Goal: Check status: Check status

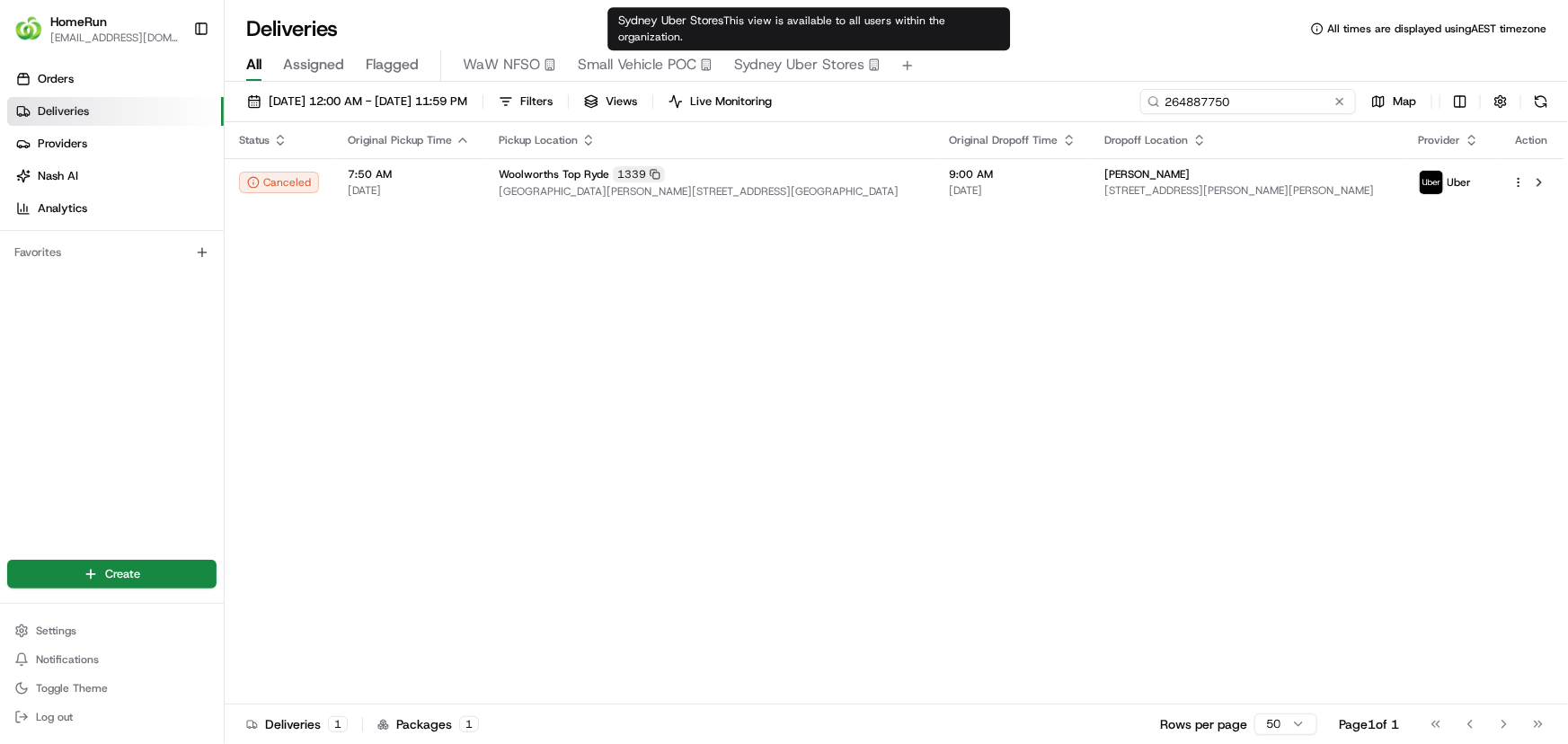
drag, startPoint x: 1309, startPoint y: 105, endPoint x: 878, endPoint y: 88, distance: 431.3
click at [881, 89] on div "[DATE] 12:00 AM - [DATE] 11:59 PM Filters Views Live Monitoring 264887750 Map" at bounding box center [897, 106] width 1343 height 33
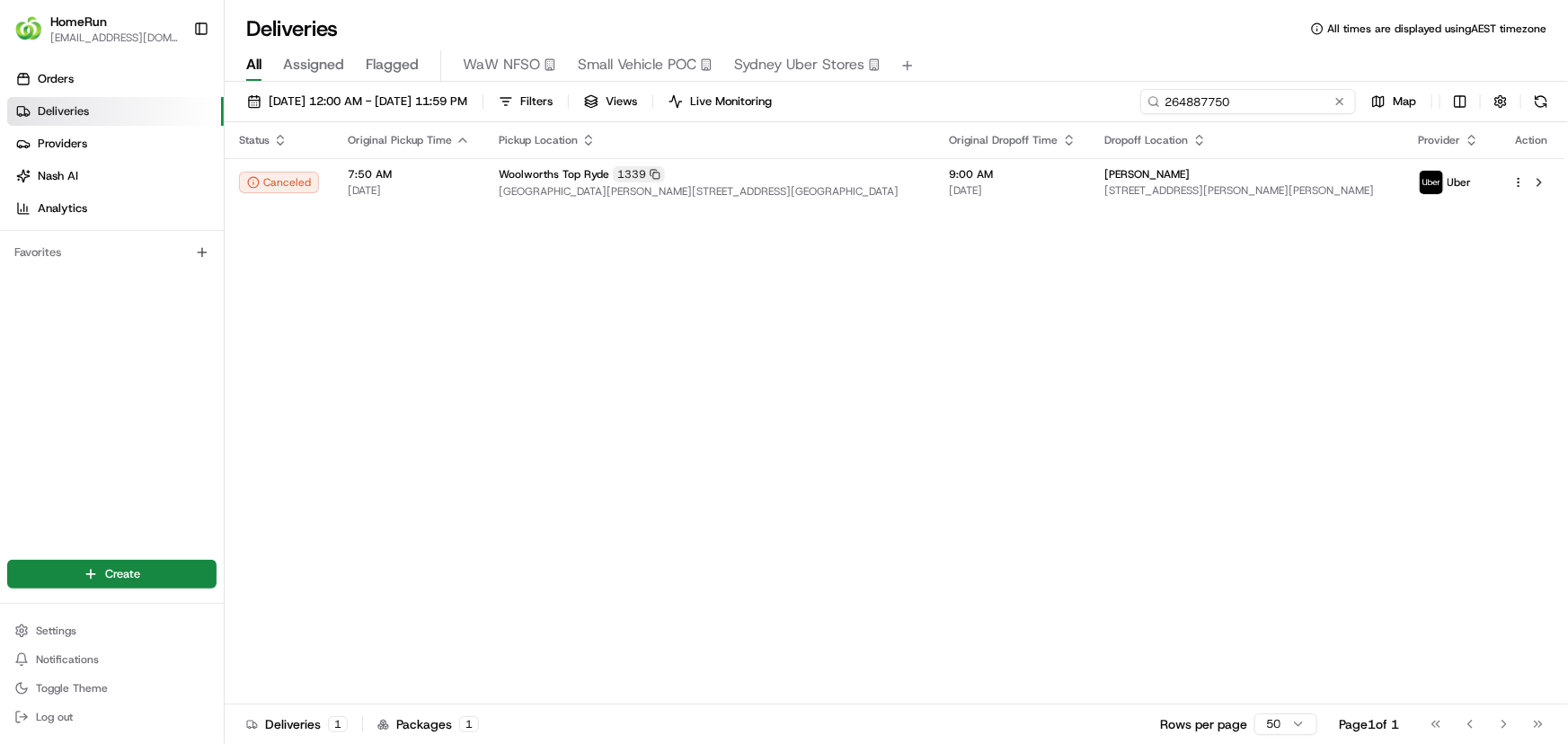
paste input "5215103"
type input "265215103"
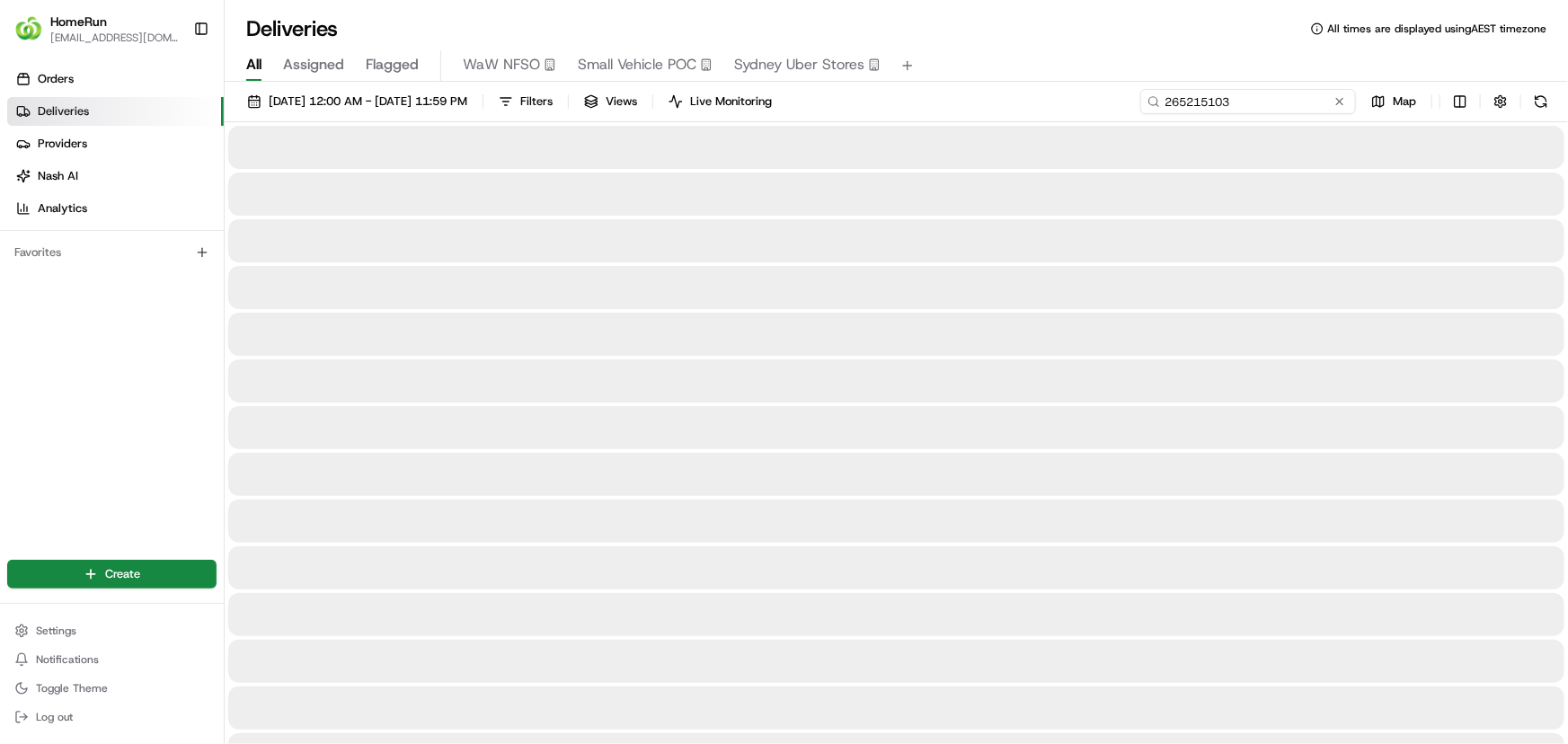
click at [1177, 107] on input "265215103" at bounding box center [1248, 101] width 216 height 25
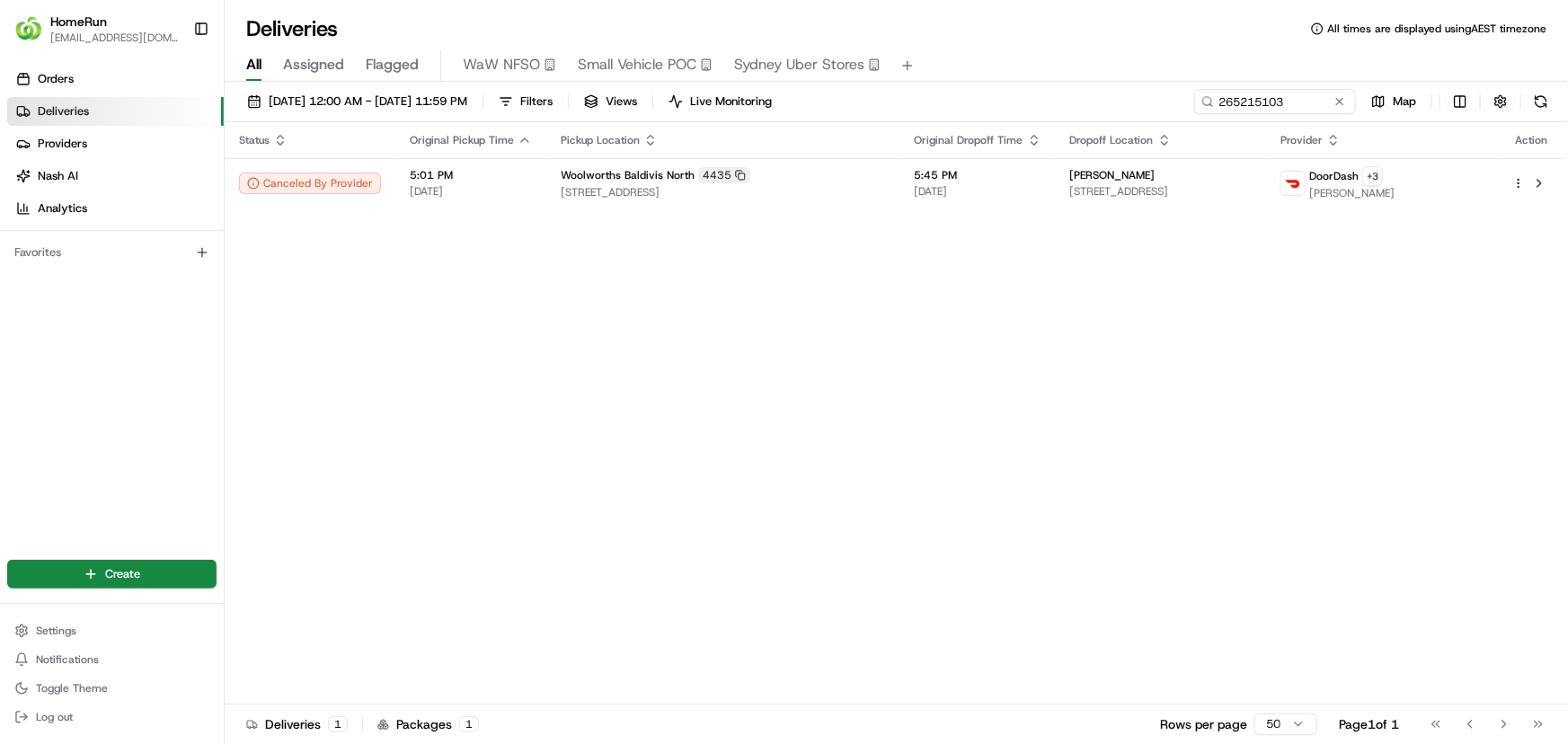
click at [1081, 417] on div "Status Original Pickup Time Pickup Location Original Dropoff Time Dropoff Locat…" at bounding box center [895, 413] width 1339 height 583
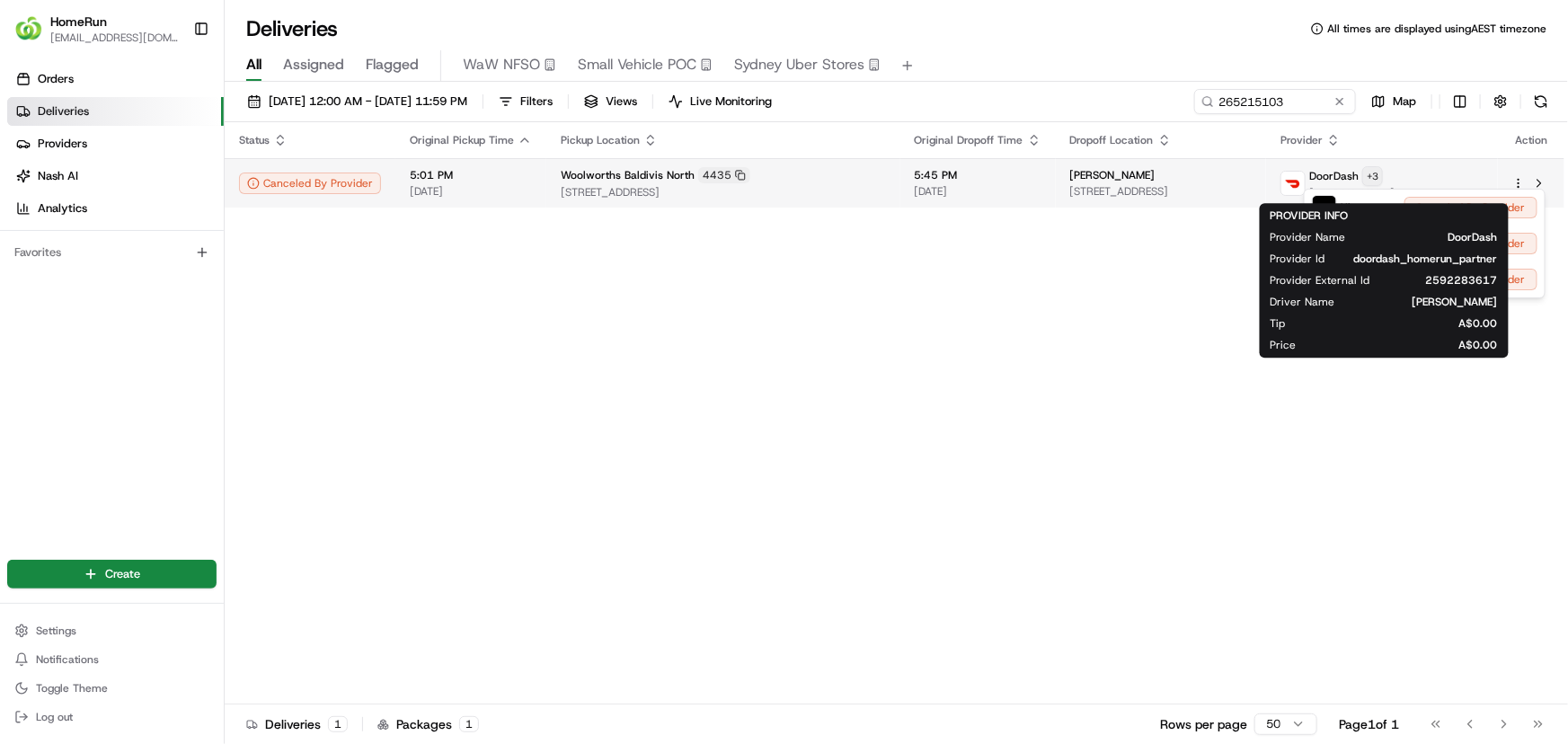
click at [1418, 176] on html "HomeRun [EMAIL_ADDRESS][DOMAIN_NAME] Toggle Sidebar Orders Deliveries Providers…" at bounding box center [784, 372] width 1568 height 744
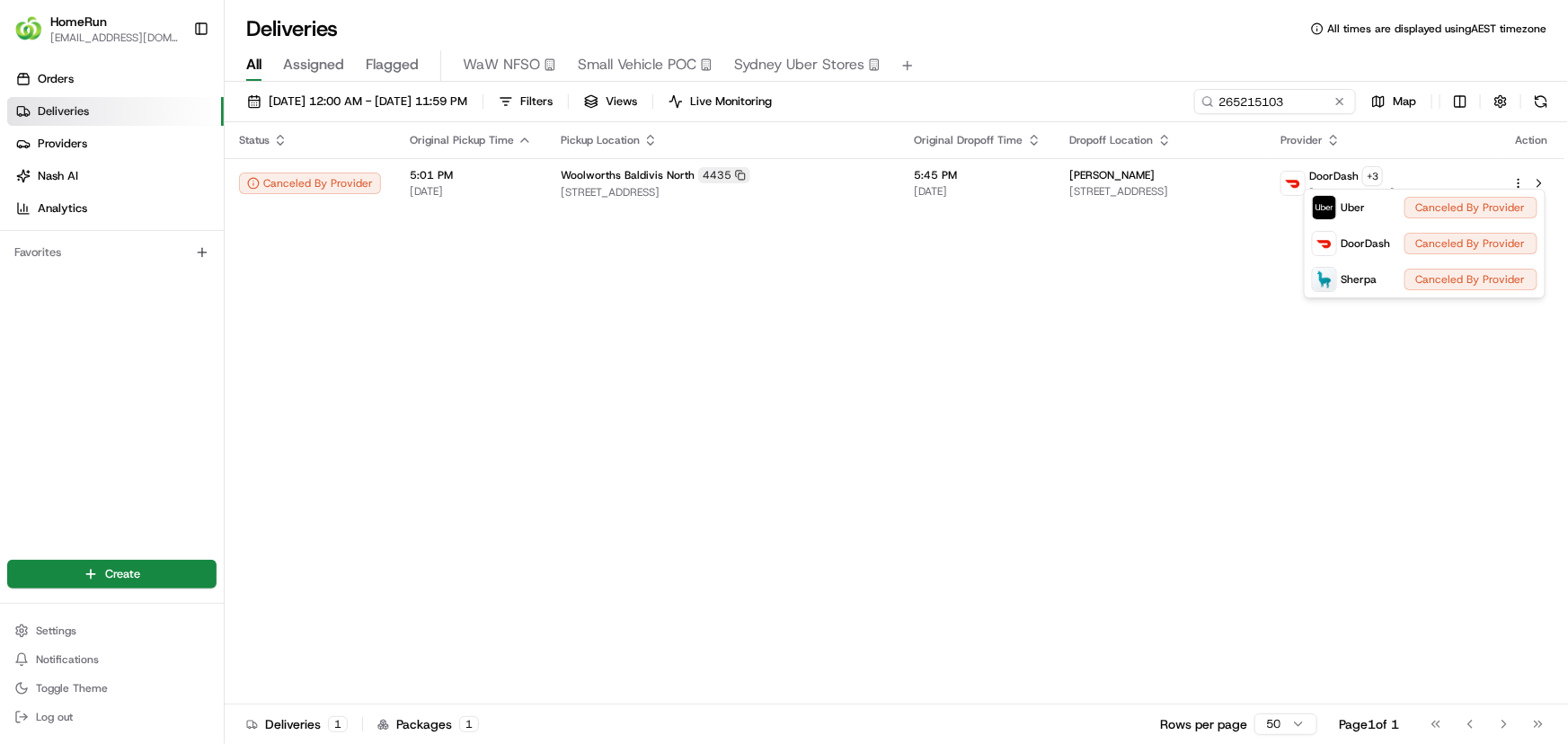
click at [953, 342] on html "HomeRun [EMAIL_ADDRESS][DOMAIN_NAME] Toggle Sidebar Orders Deliveries Providers…" at bounding box center [784, 372] width 1568 height 744
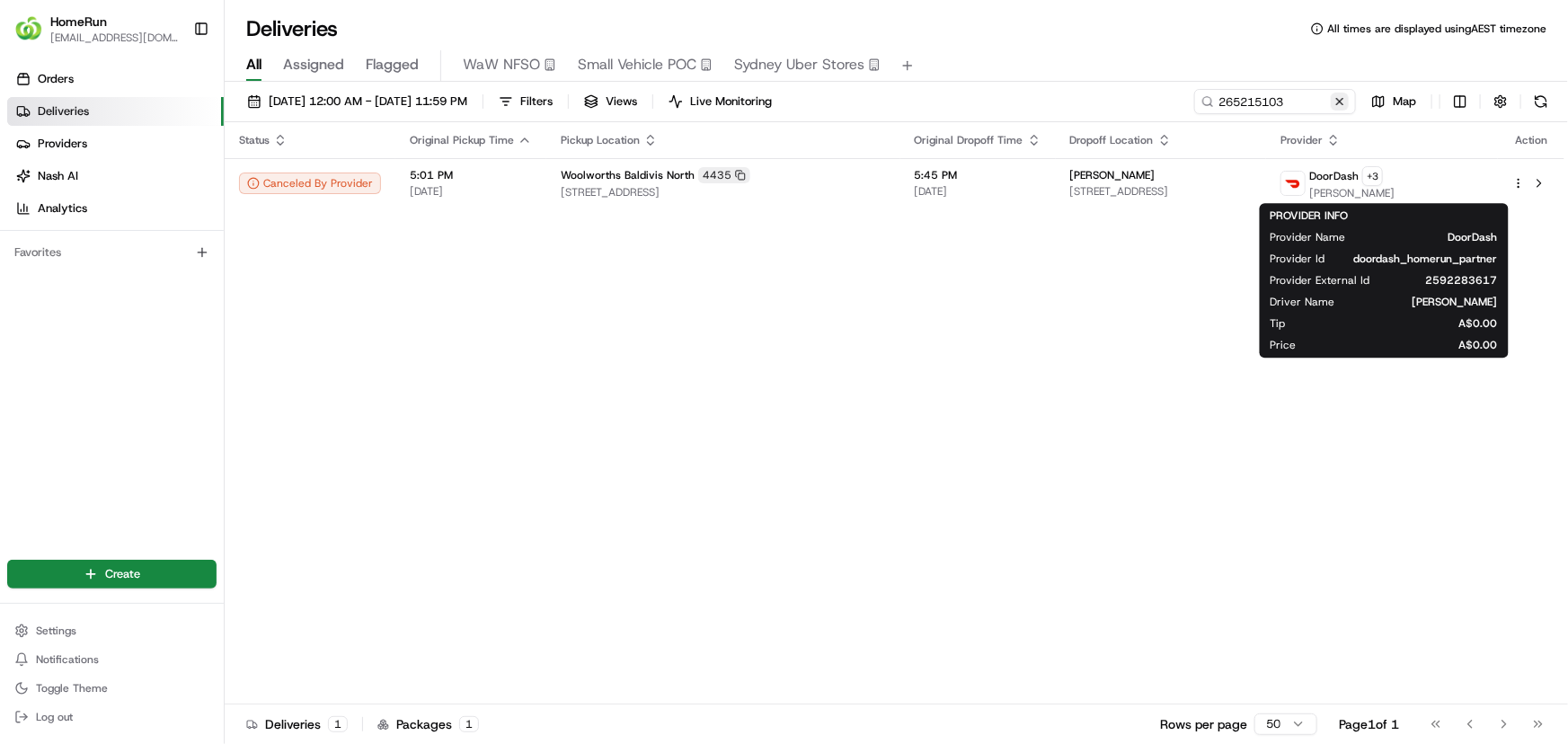
click at [1337, 96] on button at bounding box center [1339, 101] width 18 height 18
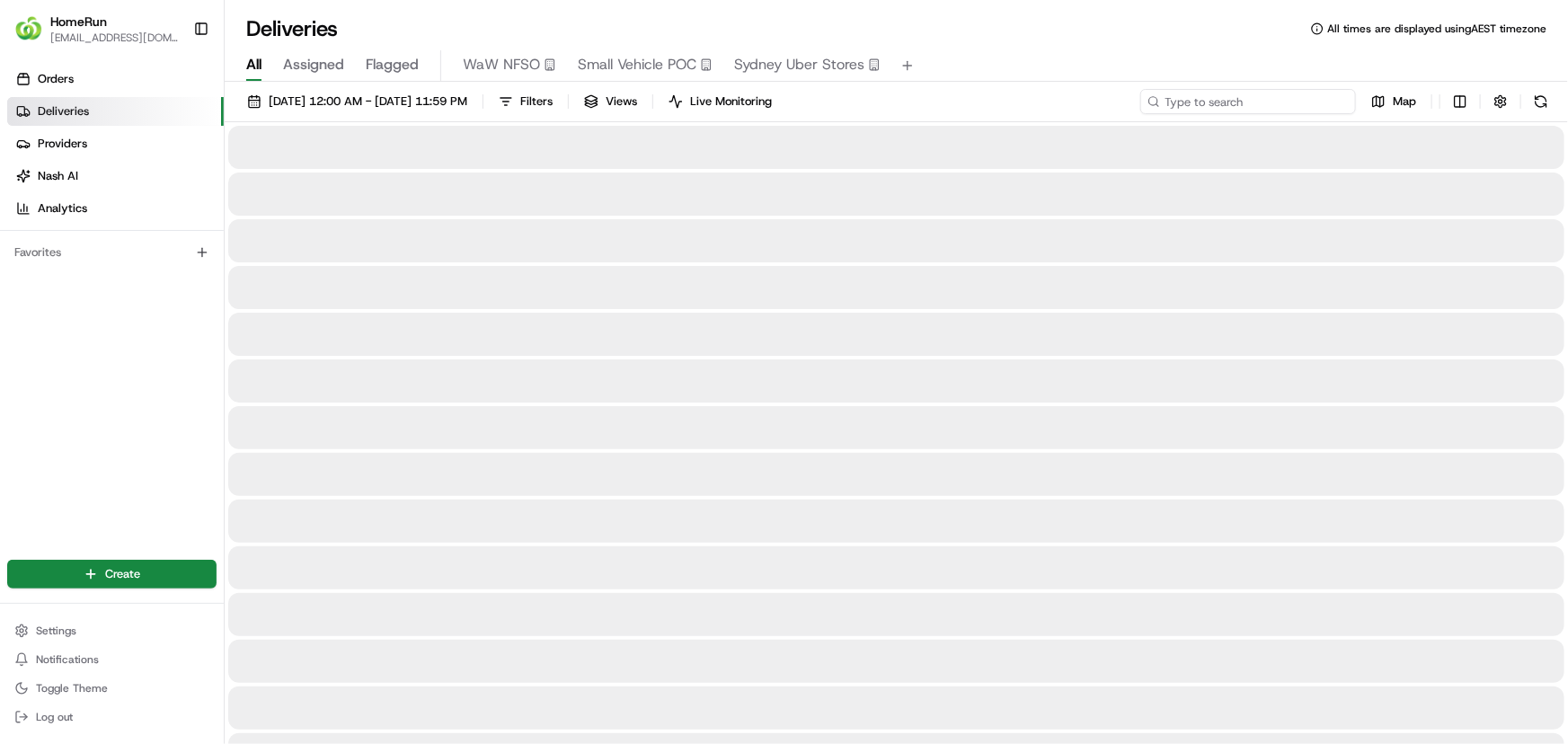
click at [1289, 98] on input at bounding box center [1248, 101] width 216 height 25
paste input "265224907"
type input "265224907"
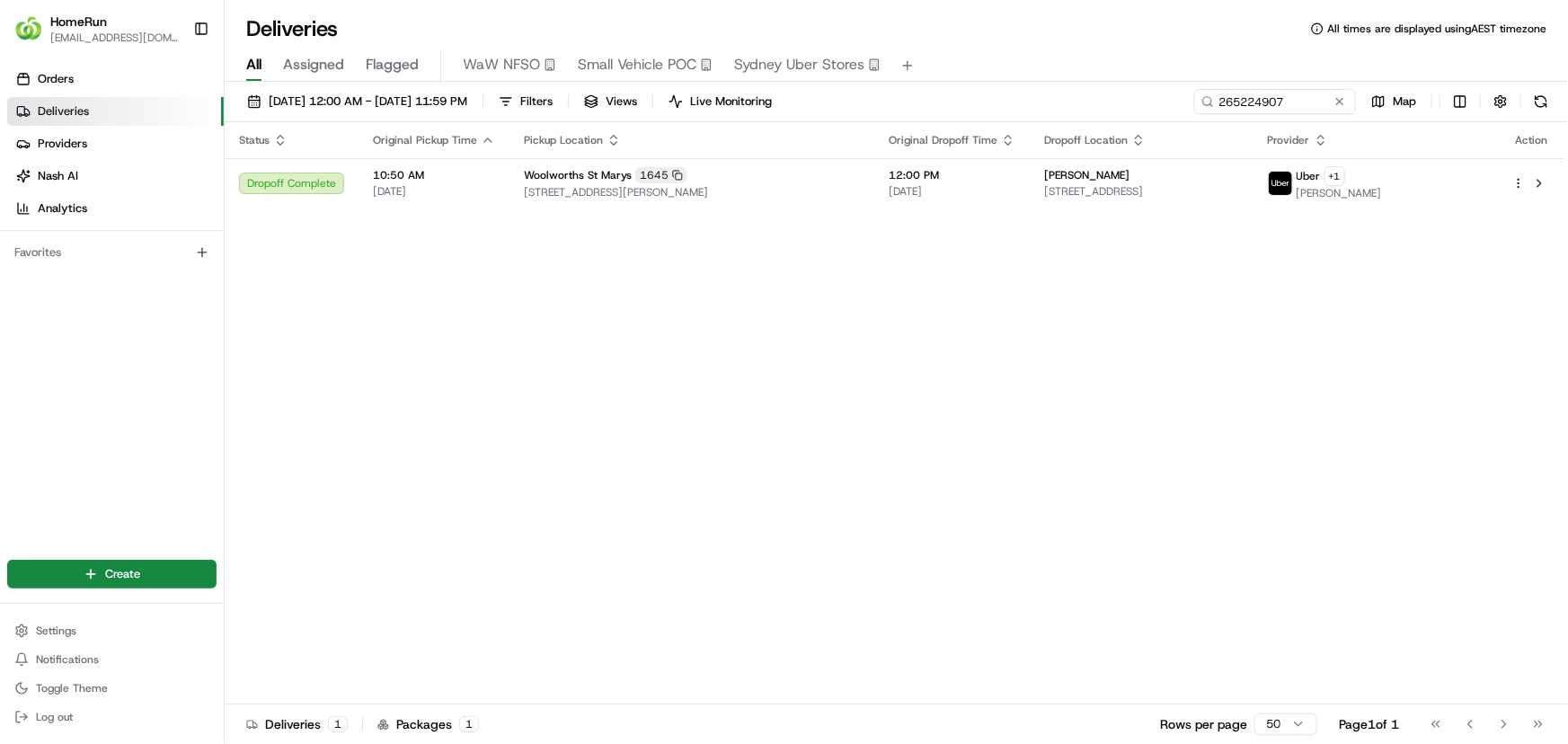
drag, startPoint x: 971, startPoint y: 405, endPoint x: 977, endPoint y: 389, distance: 17.1
click at [973, 402] on div "Status Original Pickup Time Pickup Location Original Dropoff Time Dropoff Locat…" at bounding box center [895, 413] width 1339 height 583
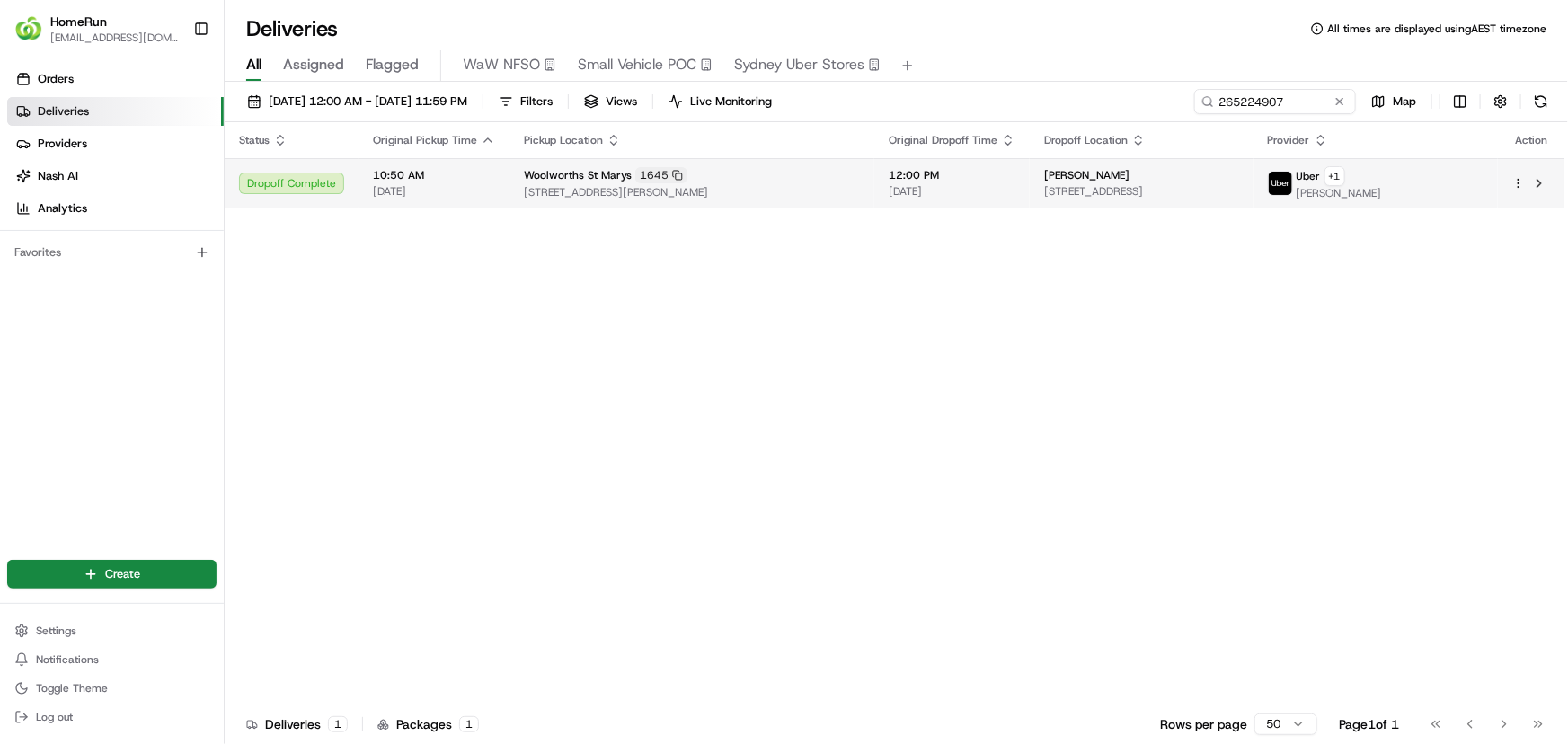
click at [940, 168] on span "12:00 PM" at bounding box center [951, 175] width 127 height 15
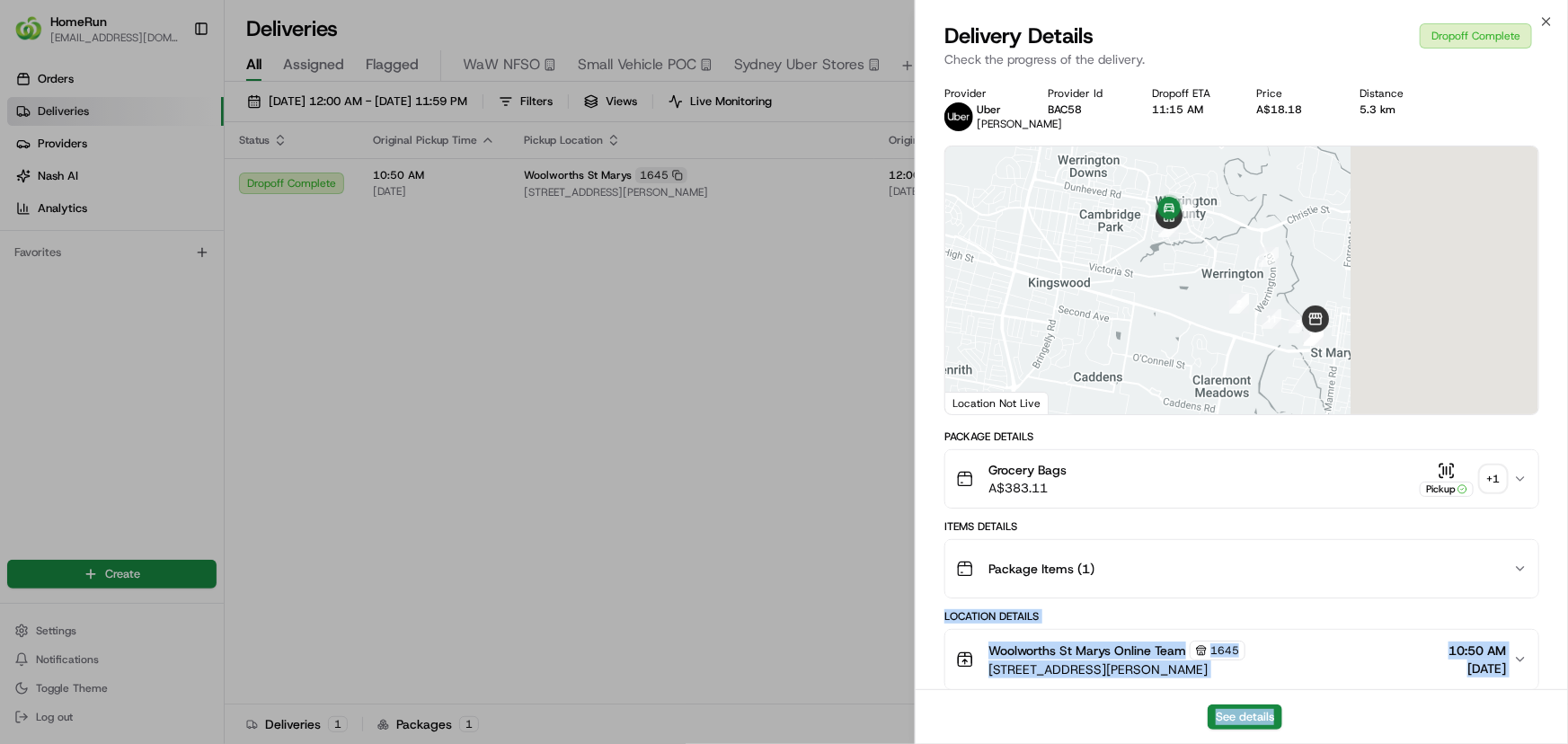
scroll to position [693, 0]
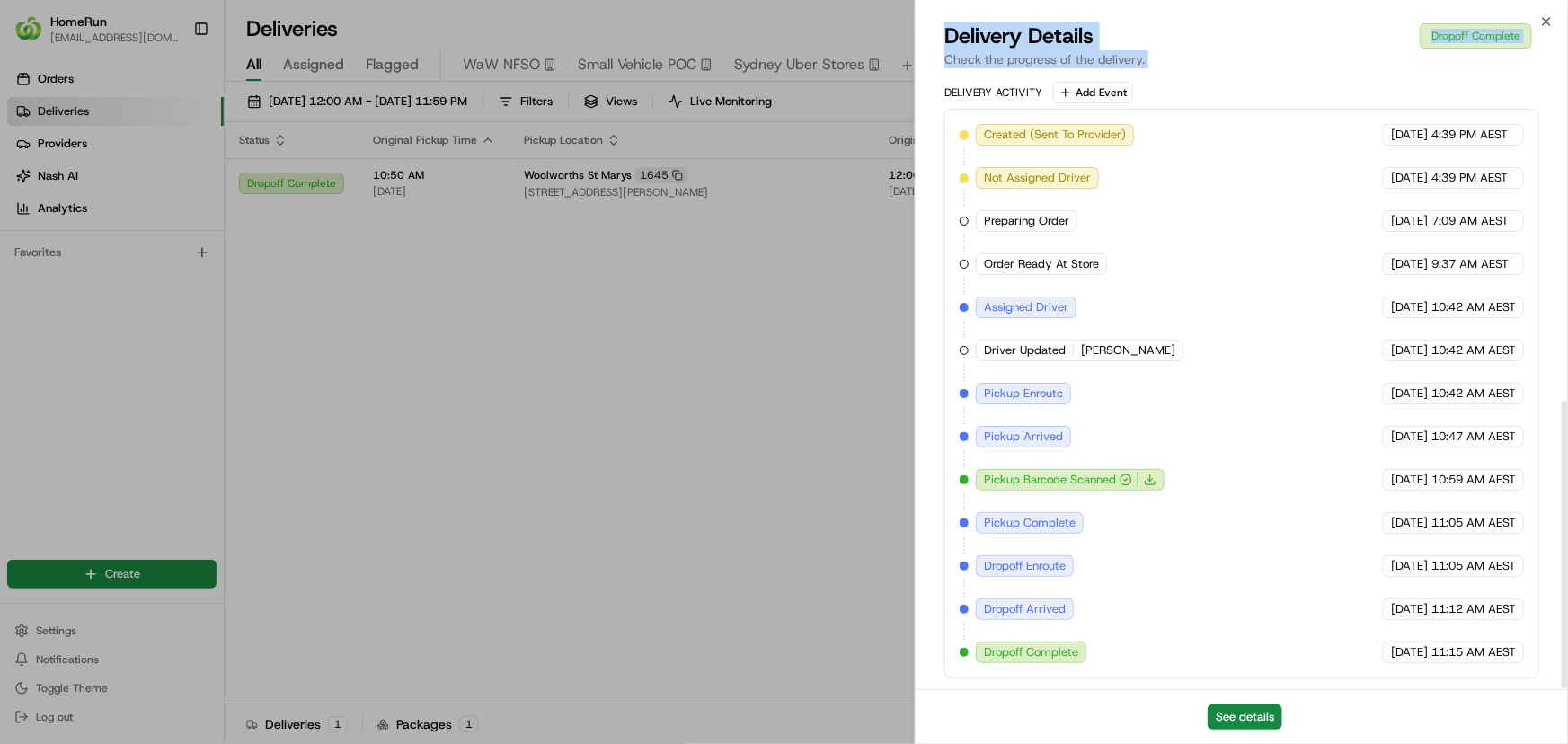
drag, startPoint x: 1373, startPoint y: 577, endPoint x: 1378, endPoint y: 782, distance: 205.1
click at [1378, 743] on html "HomeRun [EMAIL_ADDRESS][DOMAIN_NAME] Toggle Sidebar Orders Deliveries Providers…" at bounding box center [784, 372] width 1568 height 744
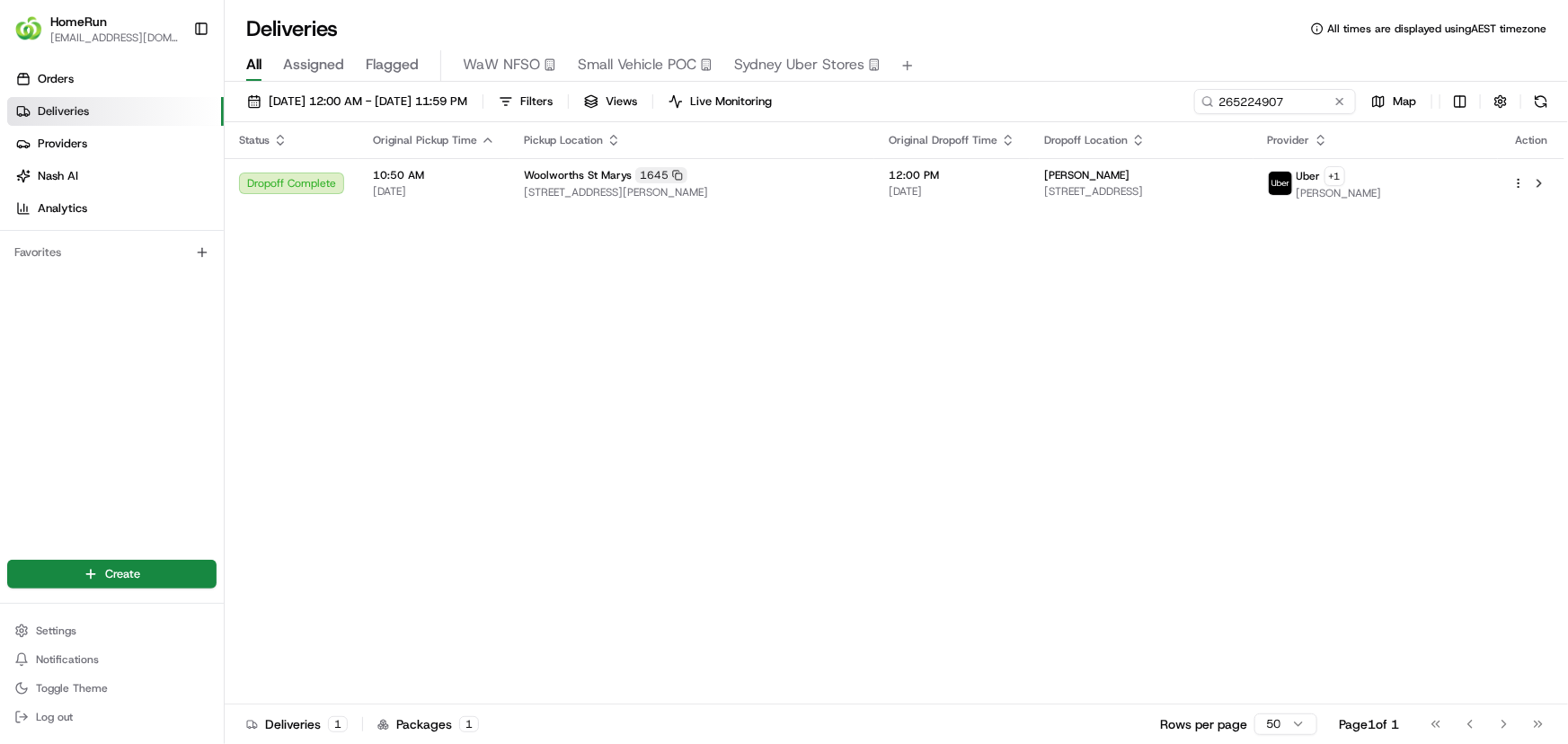
drag, startPoint x: 785, startPoint y: 390, endPoint x: 804, endPoint y: 405, distance: 24.2
drag, startPoint x: 1416, startPoint y: 270, endPoint x: 1308, endPoint y: 138, distance: 170.6
click at [1416, 271] on div "Status Original Pickup Time Pickup Location Original Dropoff Time Dropoff Locat…" at bounding box center [895, 413] width 1339 height 583
